Goal: Information Seeking & Learning: Learn about a topic

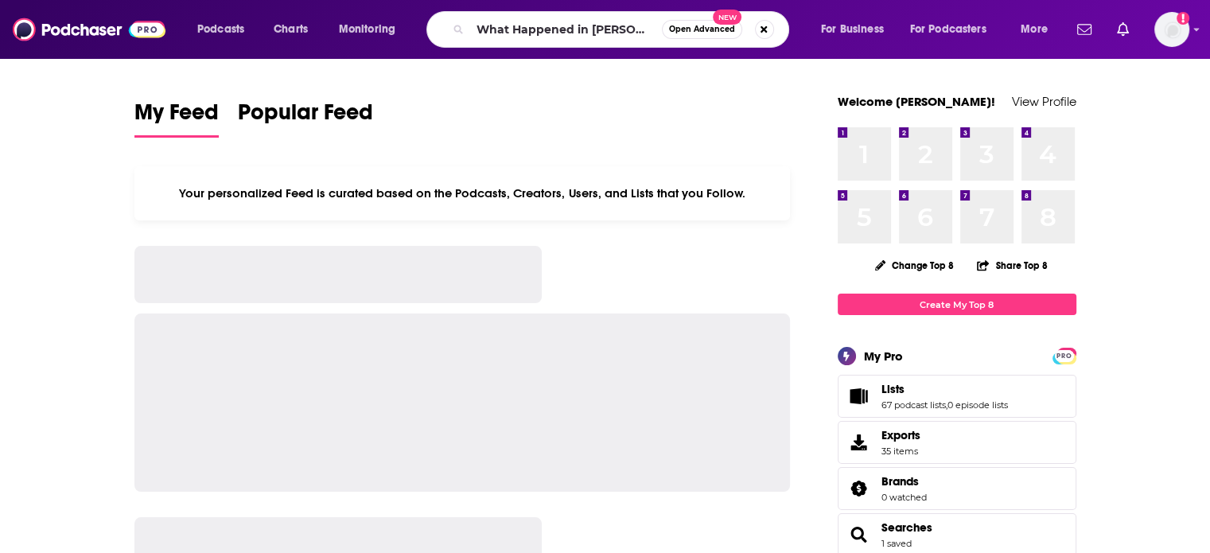
type input "What Happened in [PERSON_NAME]"
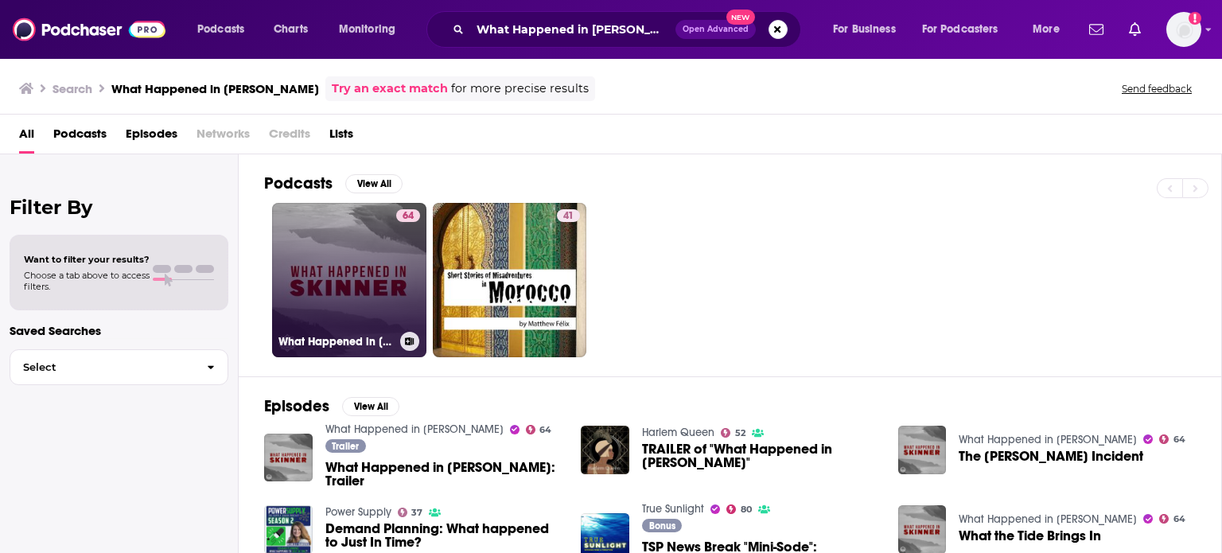
click at [375, 283] on link "64 What Happened in [PERSON_NAME]" at bounding box center [349, 280] width 154 height 154
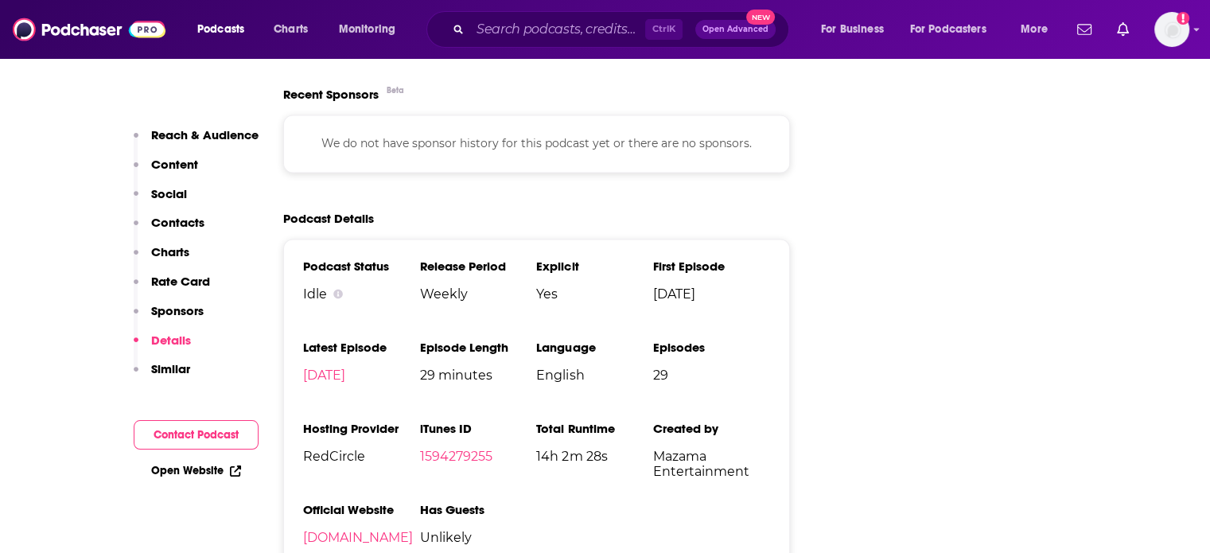
scroll to position [2545, 0]
